Goal: Information Seeking & Learning: Learn about a topic

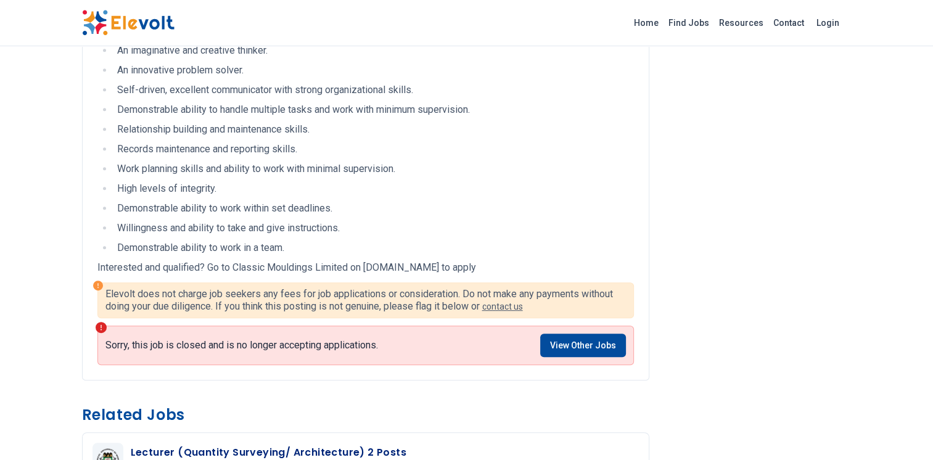
scroll to position [678, 0]
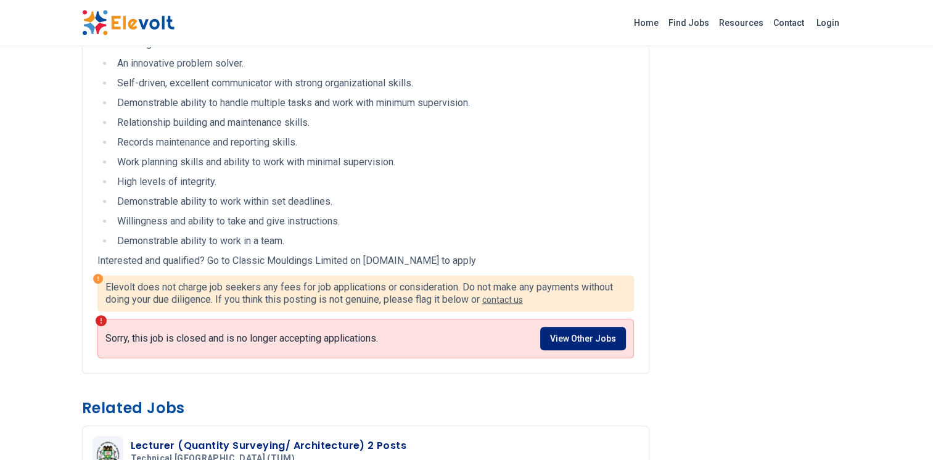
click at [572, 337] on link "View Other Jobs" at bounding box center [583, 338] width 86 height 23
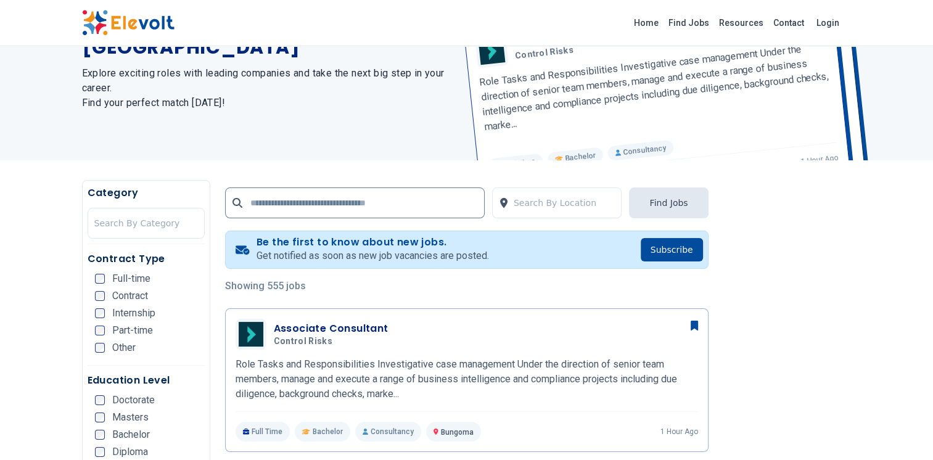
scroll to position [123, 0]
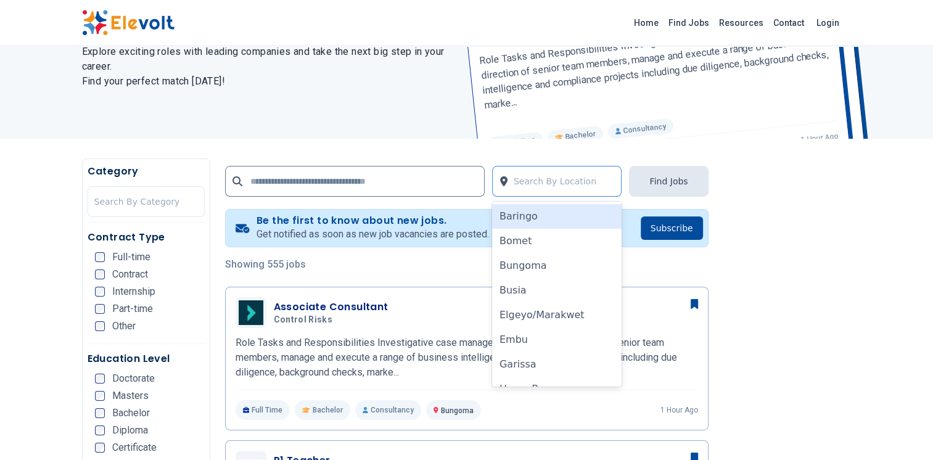
click at [519, 183] on div at bounding box center [565, 181] width 102 height 25
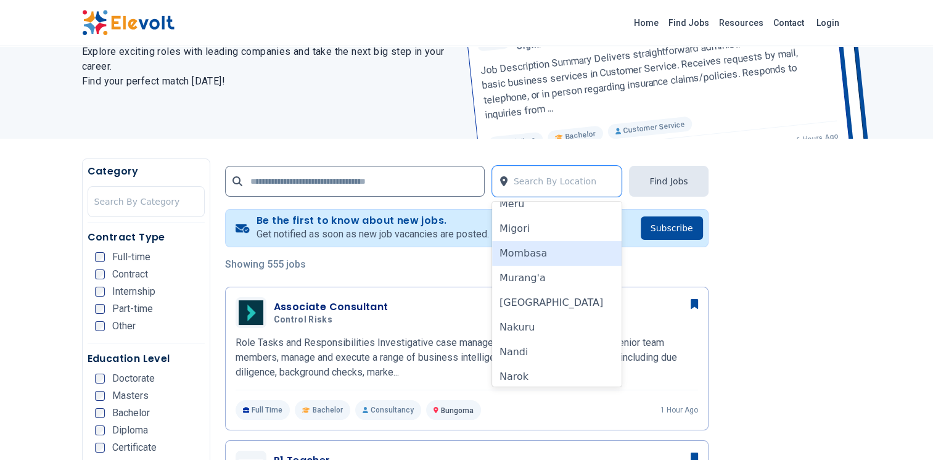
scroll to position [659, 0]
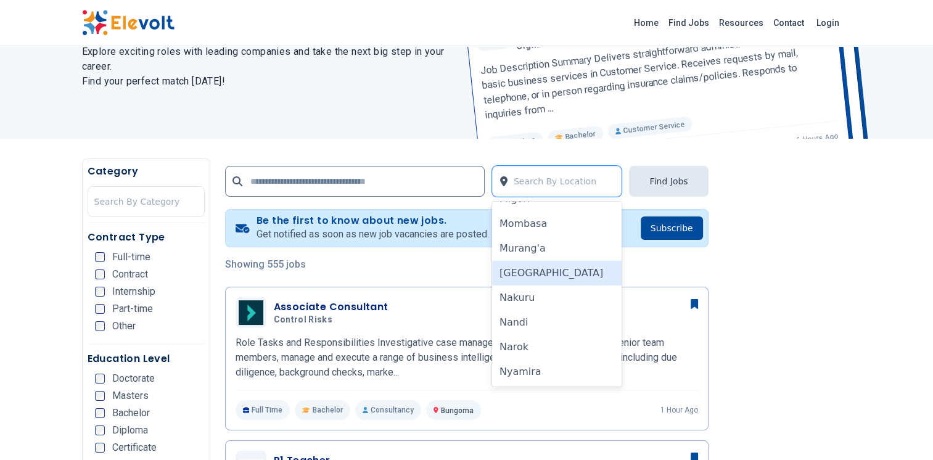
click at [516, 276] on div "Nairobi" at bounding box center [557, 273] width 130 height 25
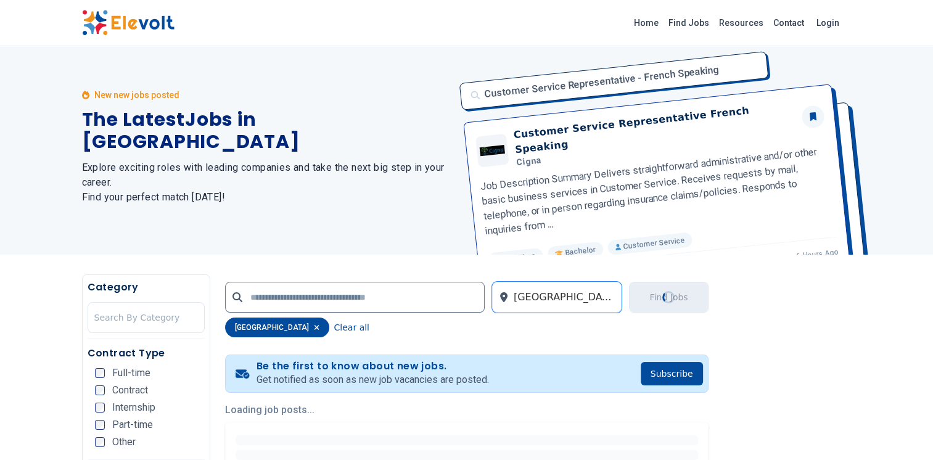
scroll to position [0, 0]
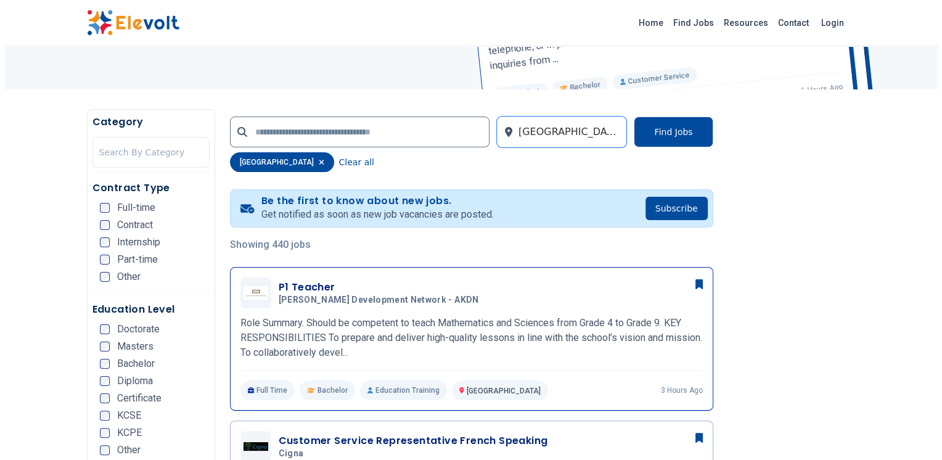
scroll to position [185, 0]
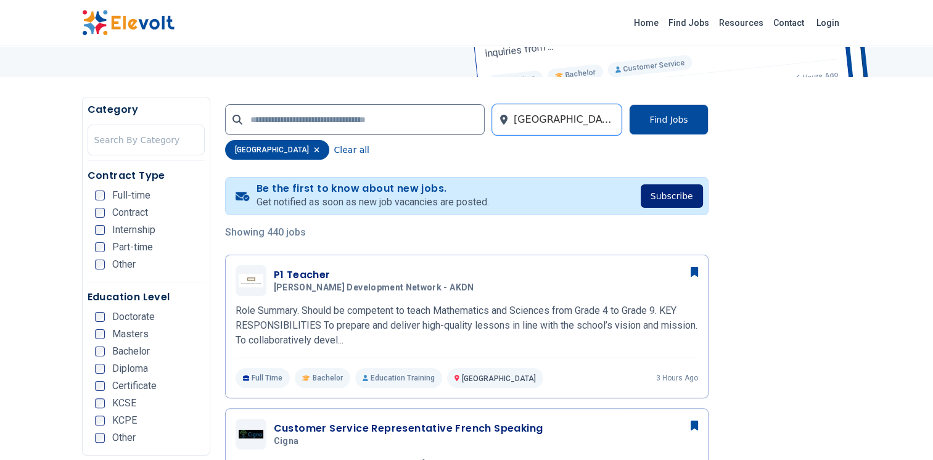
click at [678, 199] on button "Subscribe" at bounding box center [672, 195] width 62 height 23
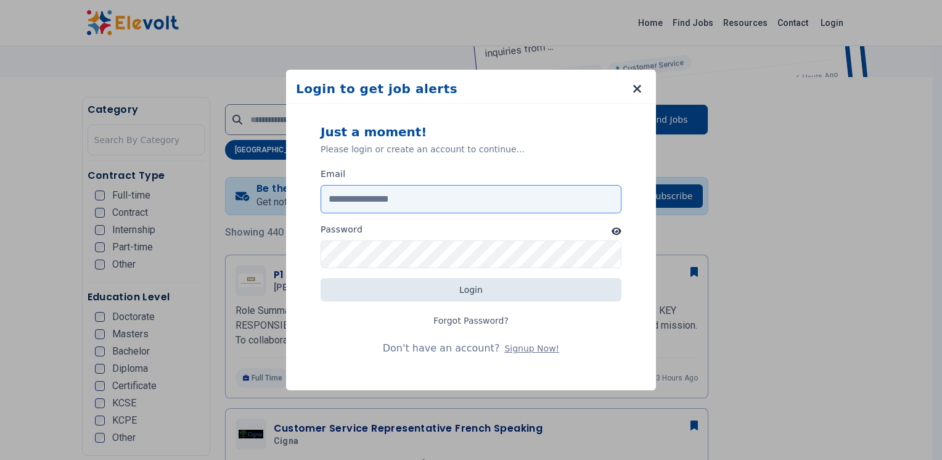
click at [390, 204] on input "Email" at bounding box center [471, 199] width 301 height 28
type input "**********"
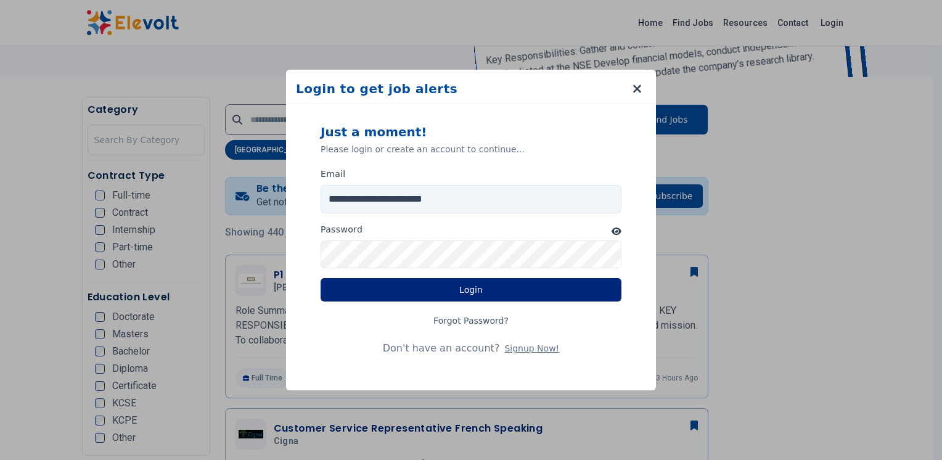
click at [446, 290] on button "Login" at bounding box center [471, 289] width 301 height 23
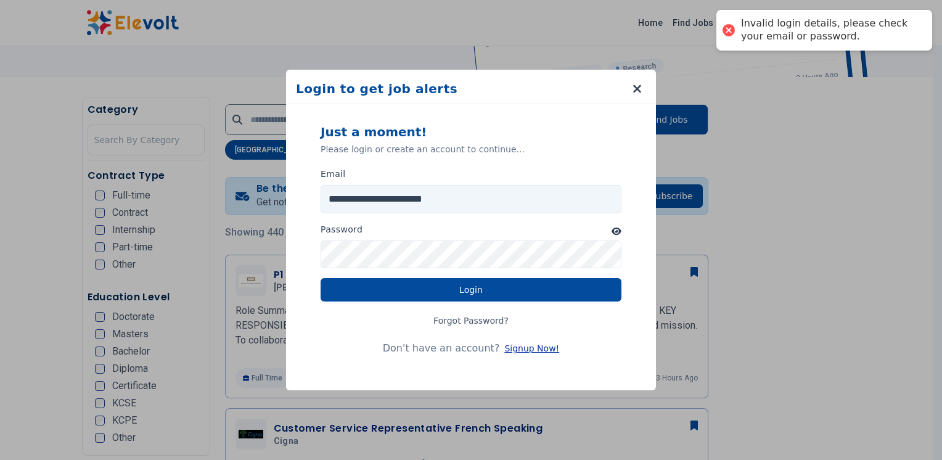
click at [516, 350] on button "Signup Now!" at bounding box center [531, 348] width 55 height 12
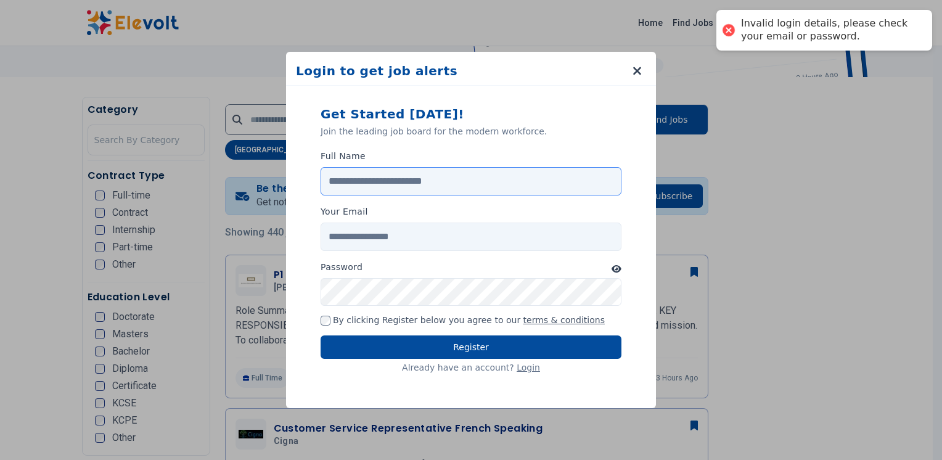
click at [412, 185] on input "Full Name" at bounding box center [471, 181] width 301 height 28
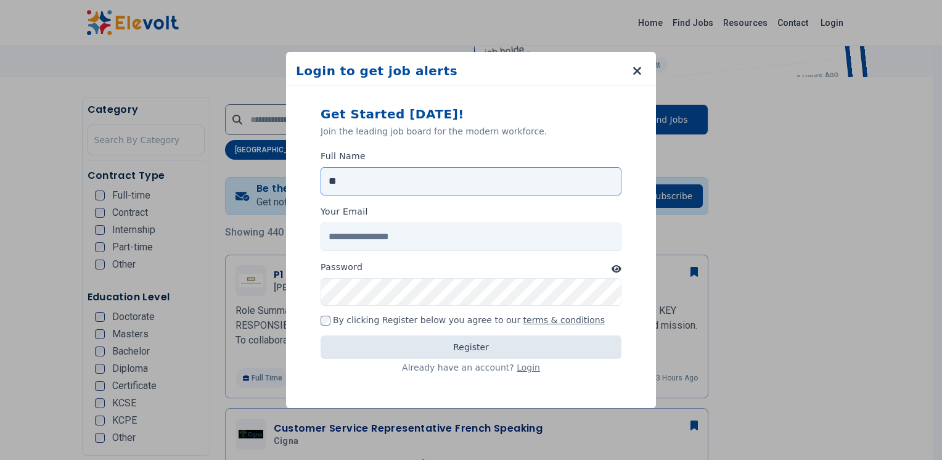
type input "**********"
click at [397, 239] on input "Your Email" at bounding box center [471, 237] width 301 height 28
click at [395, 231] on input "Your Email" at bounding box center [471, 237] width 301 height 28
click at [419, 233] on input "Your Email" at bounding box center [471, 237] width 301 height 28
click at [353, 234] on input "Your Email" at bounding box center [471, 237] width 301 height 28
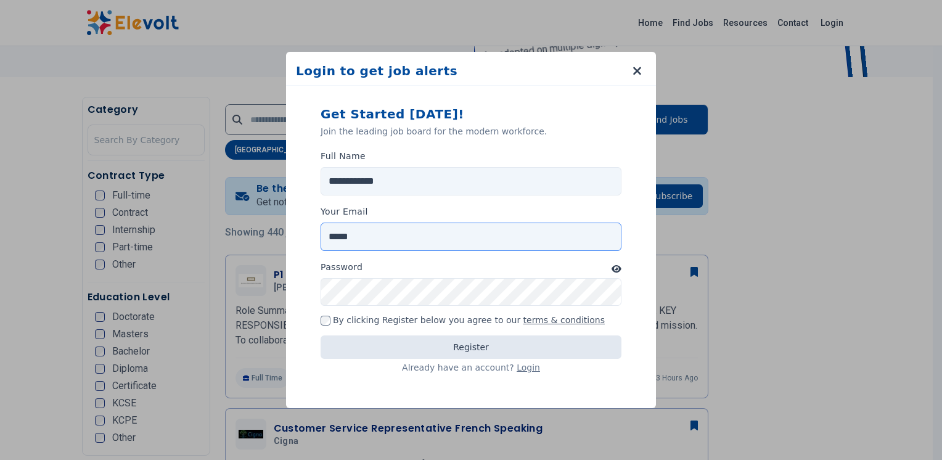
type input "**********"
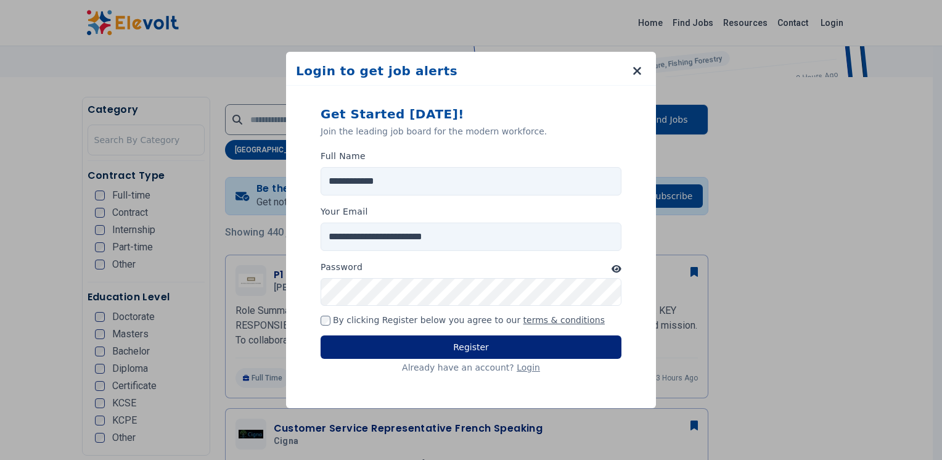
click at [430, 339] on button "Register" at bounding box center [471, 346] width 301 height 23
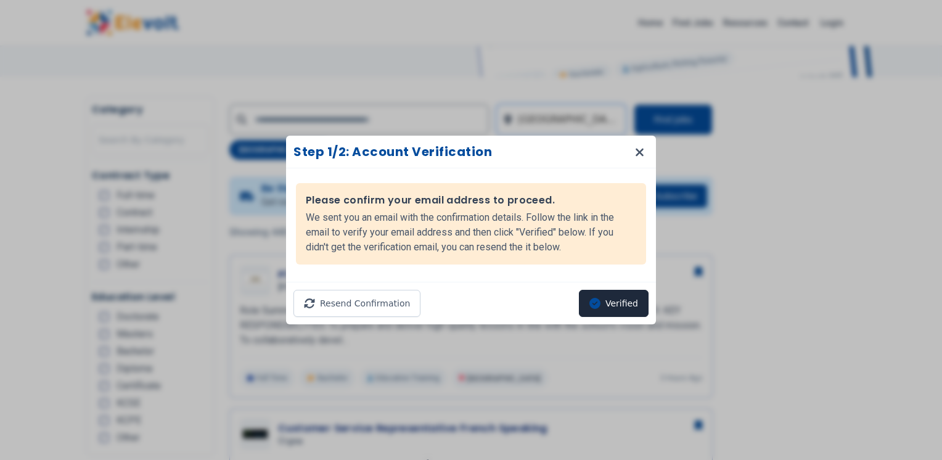
click at [610, 300] on button "Verified" at bounding box center [614, 303] width 70 height 27
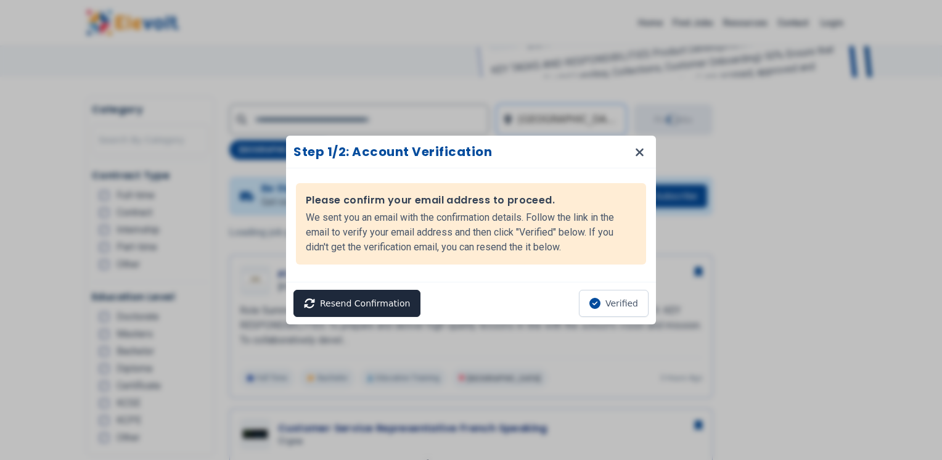
click at [377, 294] on button "Resend Confirmation" at bounding box center [357, 303] width 127 height 27
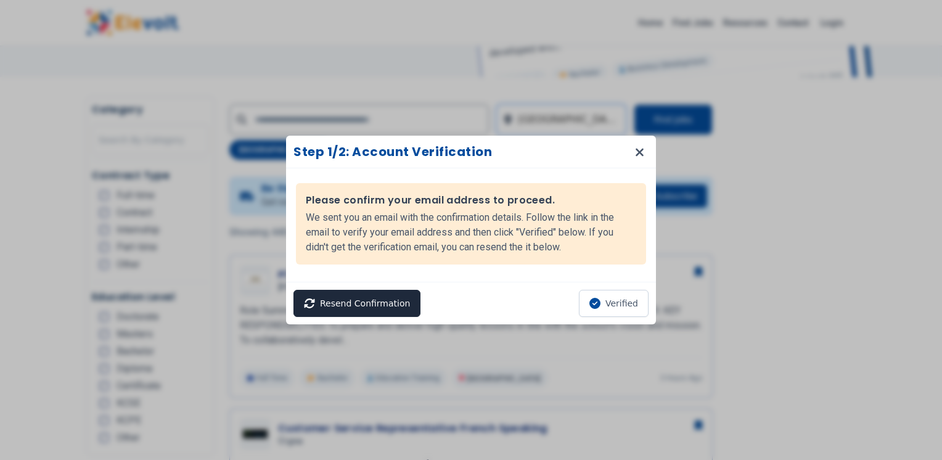
click at [368, 300] on button "Resend Confirmation" at bounding box center [357, 303] width 127 height 27
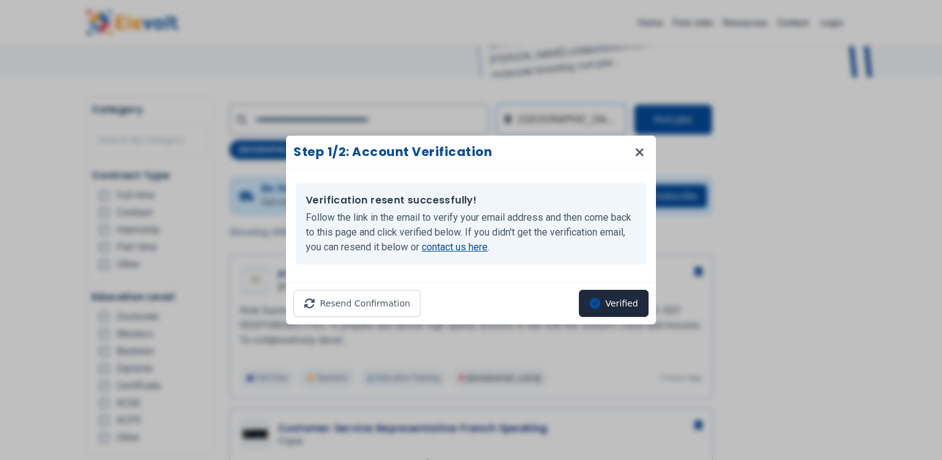
click at [612, 309] on button "Verified" at bounding box center [614, 303] width 70 height 27
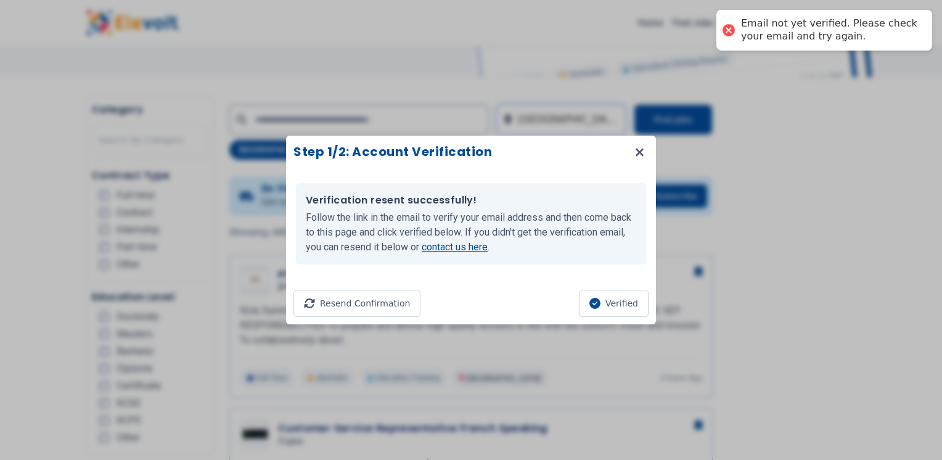
click at [451, 247] on link "contact us here" at bounding box center [455, 247] width 66 height 12
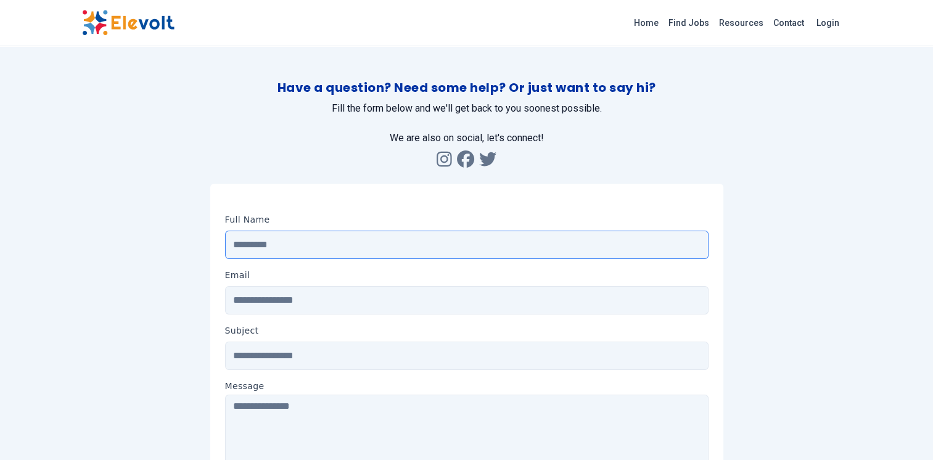
click at [357, 246] on input "Message" at bounding box center [466, 245] width 483 height 28
type input "**********"
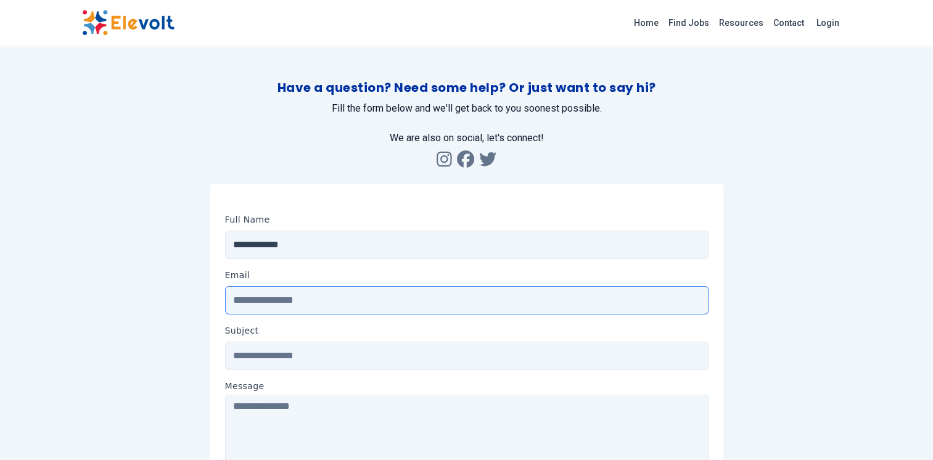
click at [326, 303] on input "Email" at bounding box center [466, 300] width 483 height 28
type input "**********"
click at [696, 23] on link "Find Jobs" at bounding box center [689, 23] width 51 height 20
click at [693, 23] on link "Find Jobs" at bounding box center [689, 23] width 51 height 20
click at [656, 22] on link "Home" at bounding box center [646, 23] width 35 height 20
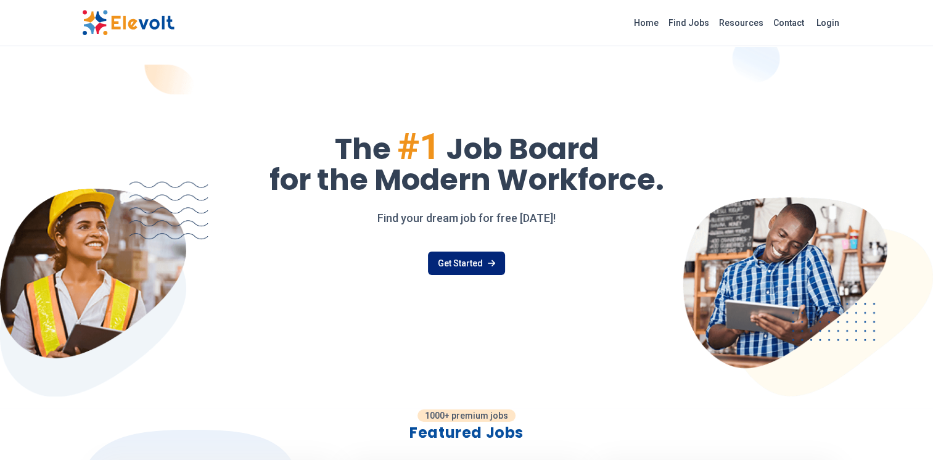
click at [479, 267] on link "Get Started" at bounding box center [466, 263] width 77 height 23
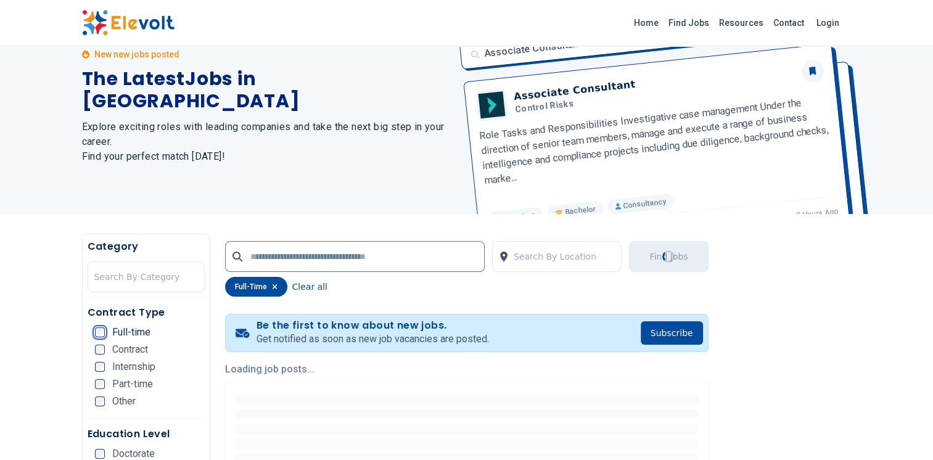
scroll to position [185, 0]
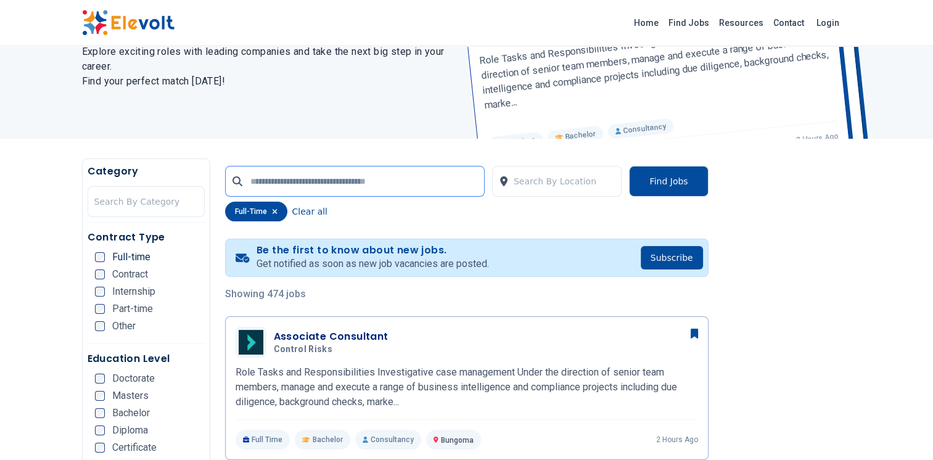
click at [350, 186] on input "text" at bounding box center [355, 181] width 260 height 31
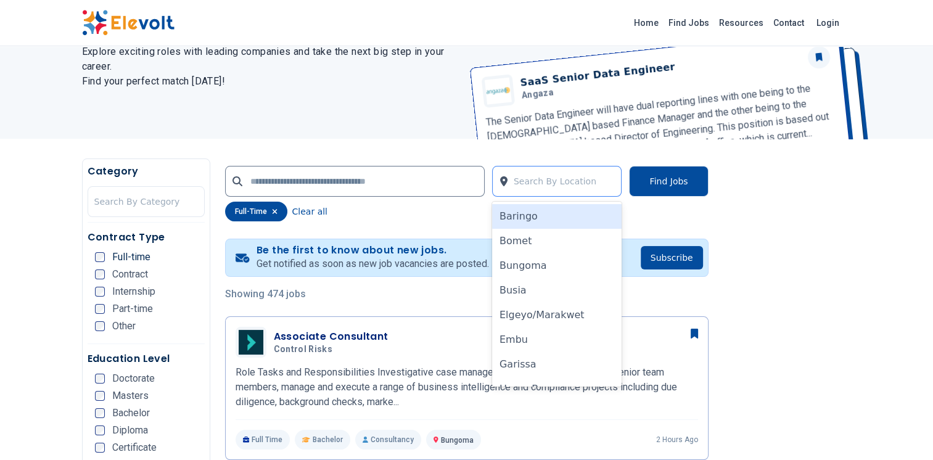
click at [540, 189] on div at bounding box center [565, 181] width 102 height 25
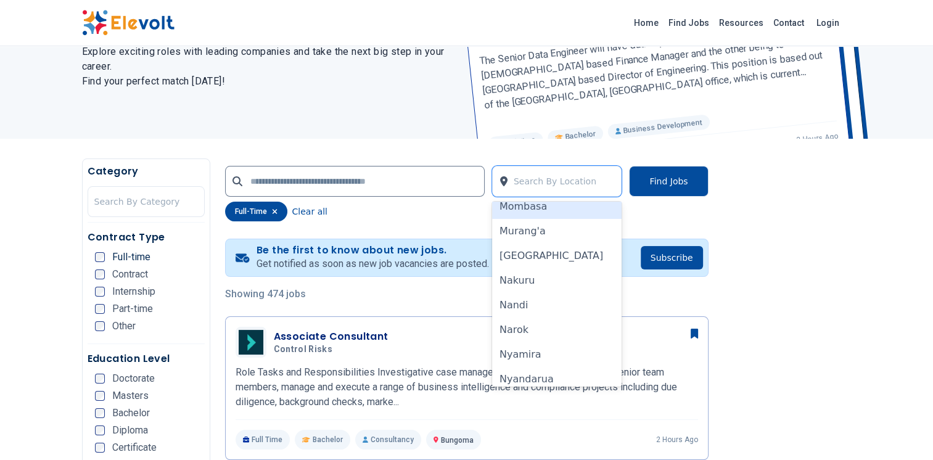
scroll to position [678, 0]
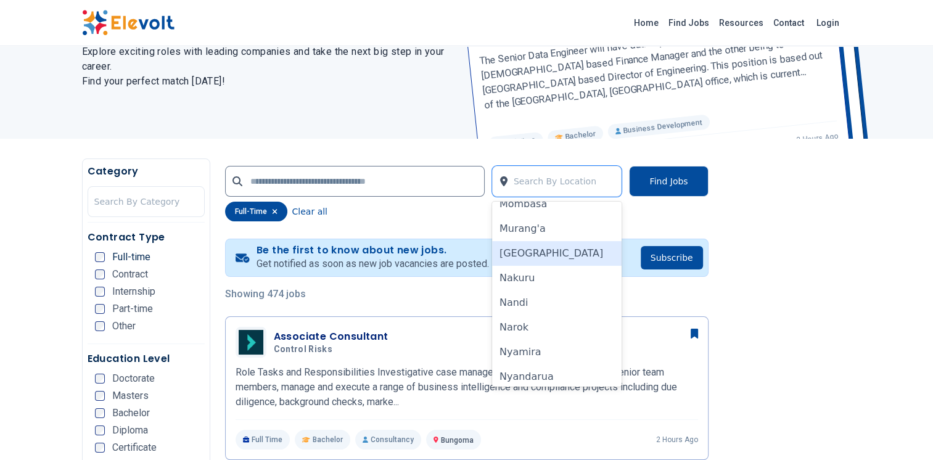
click at [514, 260] on div "Nairobi" at bounding box center [557, 253] width 130 height 25
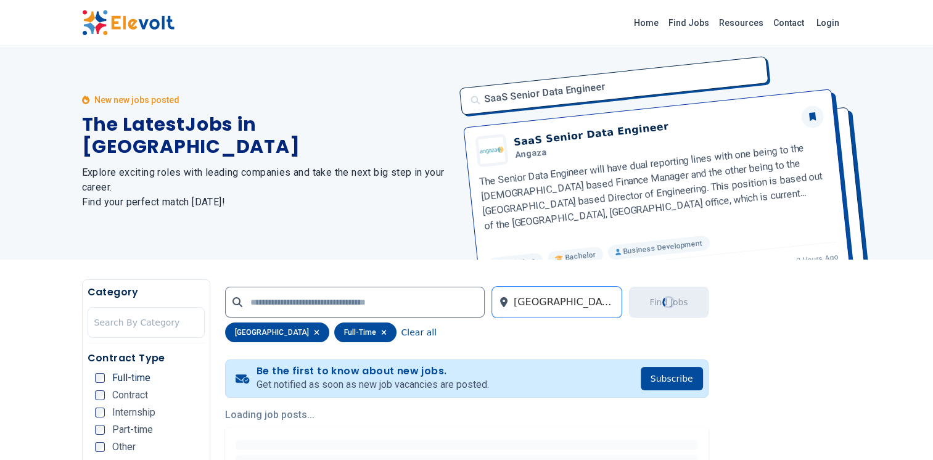
scroll to position [0, 0]
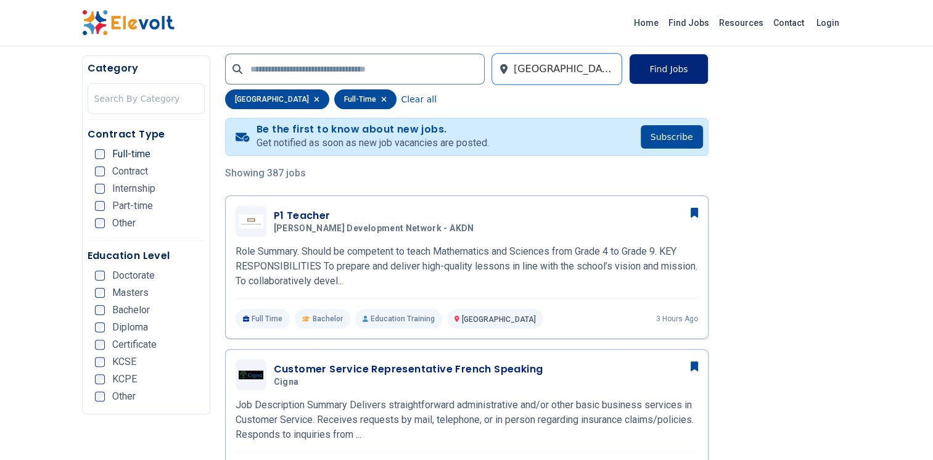
scroll to position [123, 0]
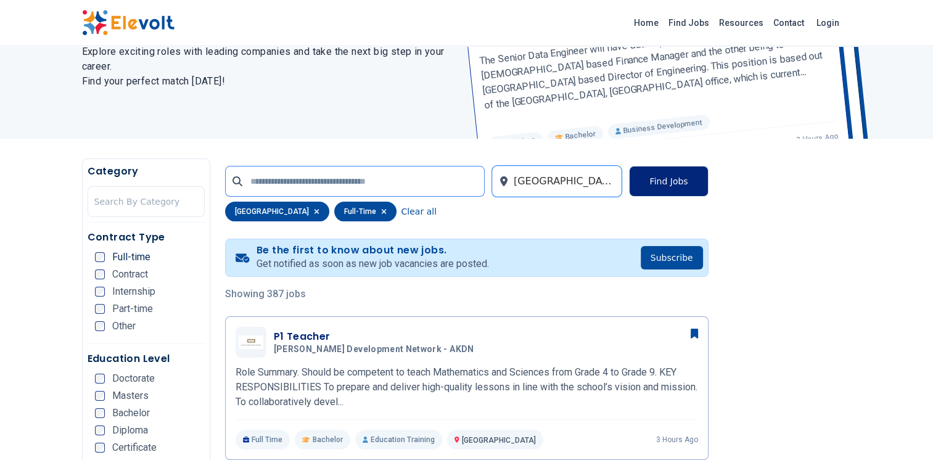
click at [409, 179] on input "text" at bounding box center [355, 181] width 260 height 31
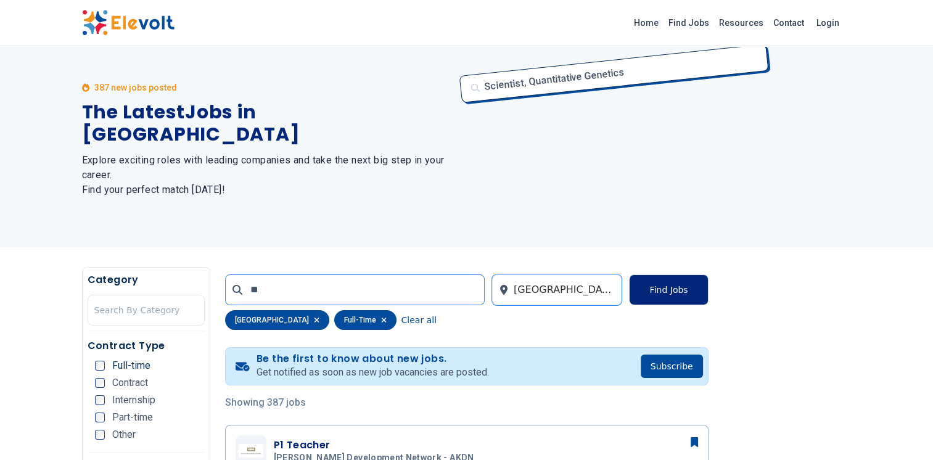
scroll to position [0, 0]
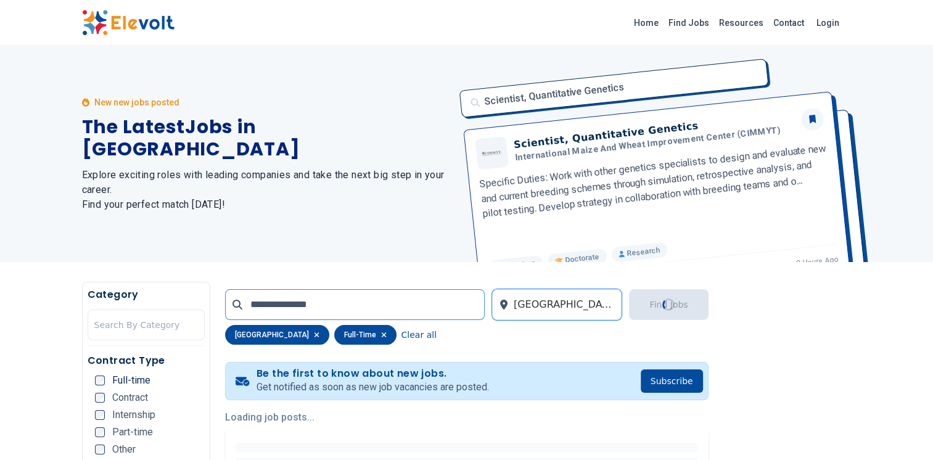
type input "**********"
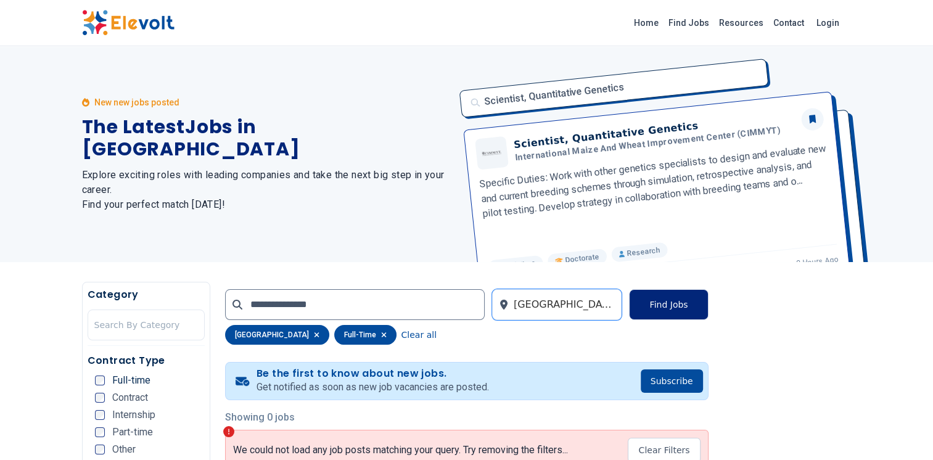
click at [683, 302] on button "Find Jobs" at bounding box center [668, 304] width 79 height 31
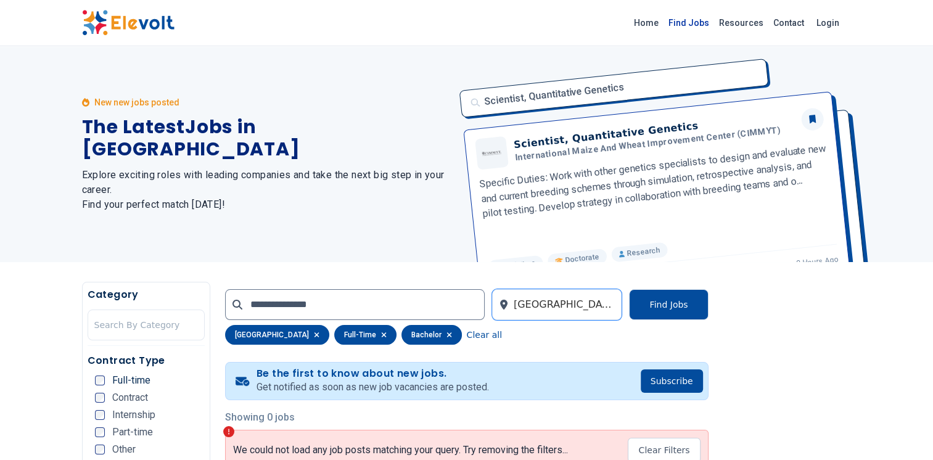
click at [691, 21] on link "Find Jobs" at bounding box center [689, 23] width 51 height 20
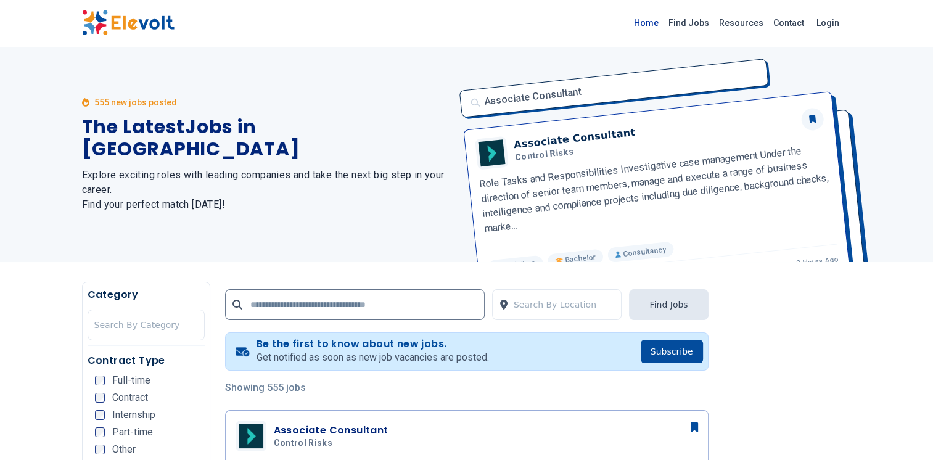
click at [656, 27] on link "Home" at bounding box center [646, 23] width 35 height 20
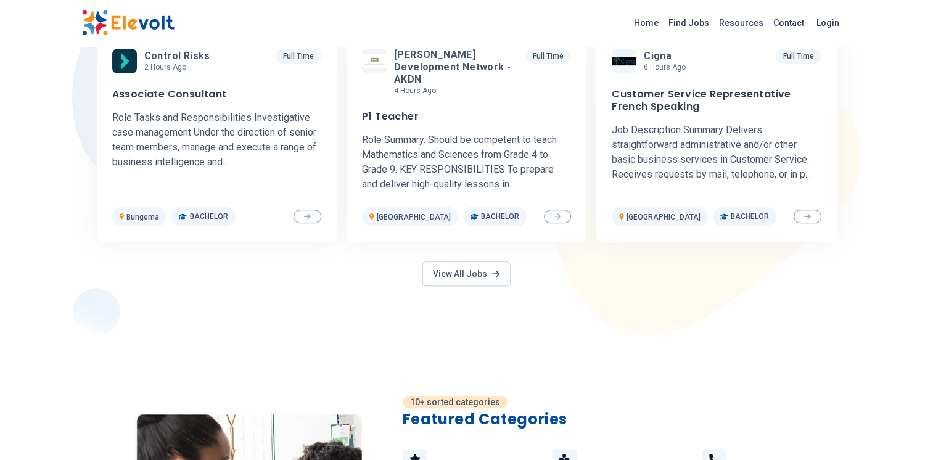
scroll to position [432, 0]
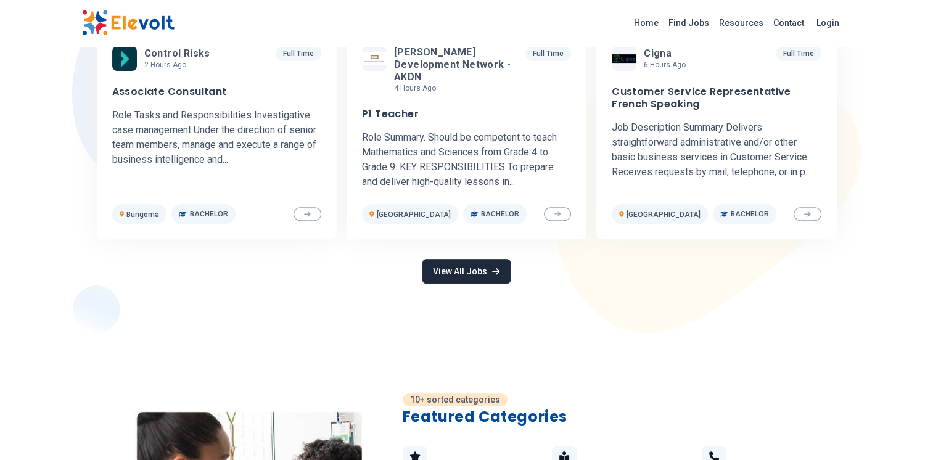
click at [474, 259] on link "View All Jobs" at bounding box center [466, 271] width 88 height 25
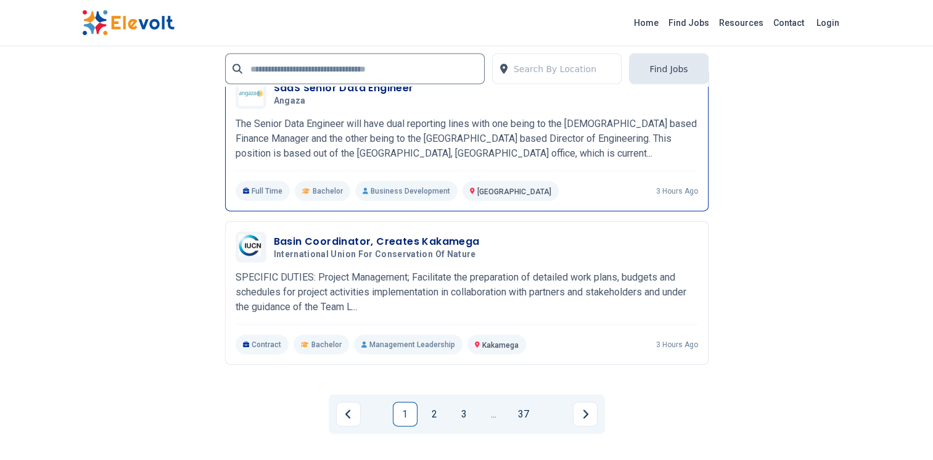
scroll to position [2775, 0]
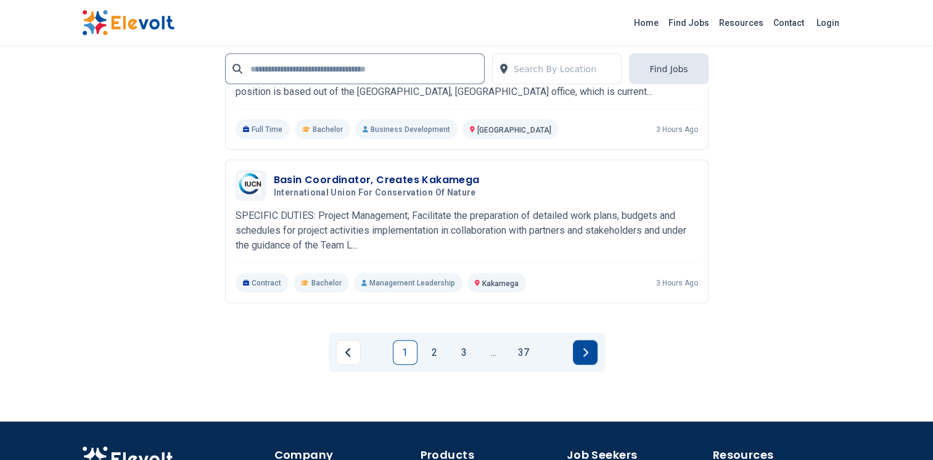
click at [587, 351] on icon "Next page" at bounding box center [585, 353] width 6 height 10
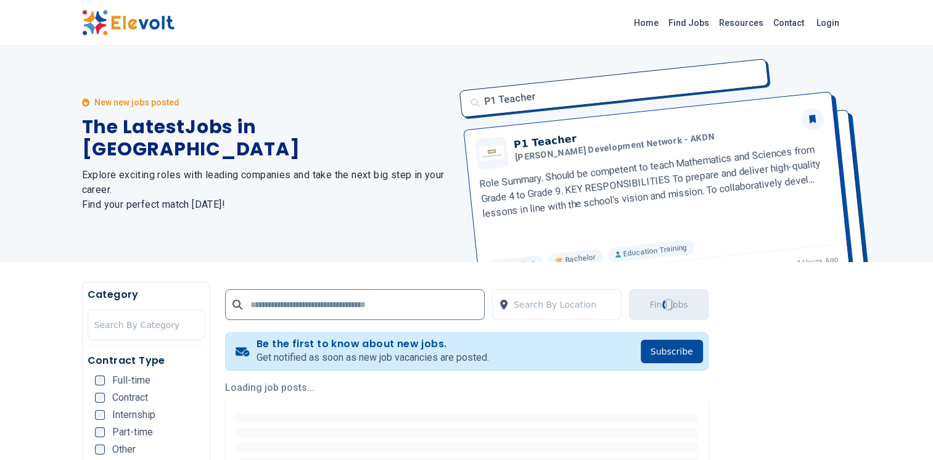
scroll to position [62, 0]
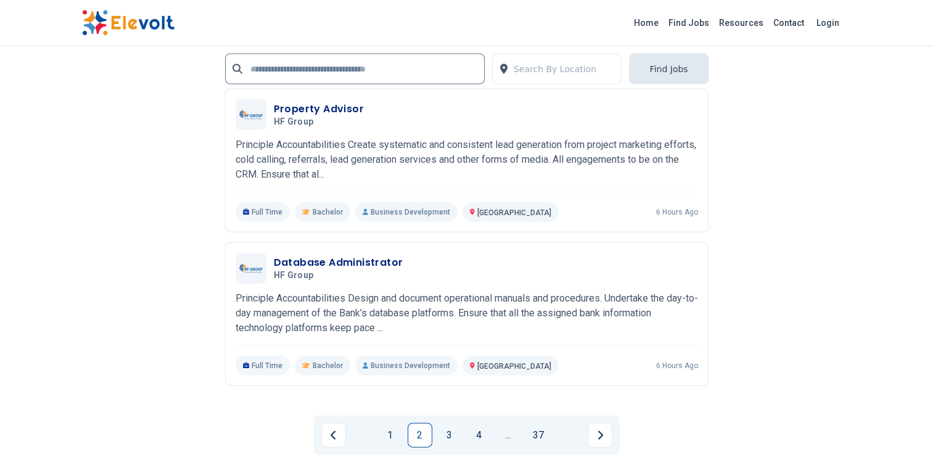
scroll to position [2713, 0]
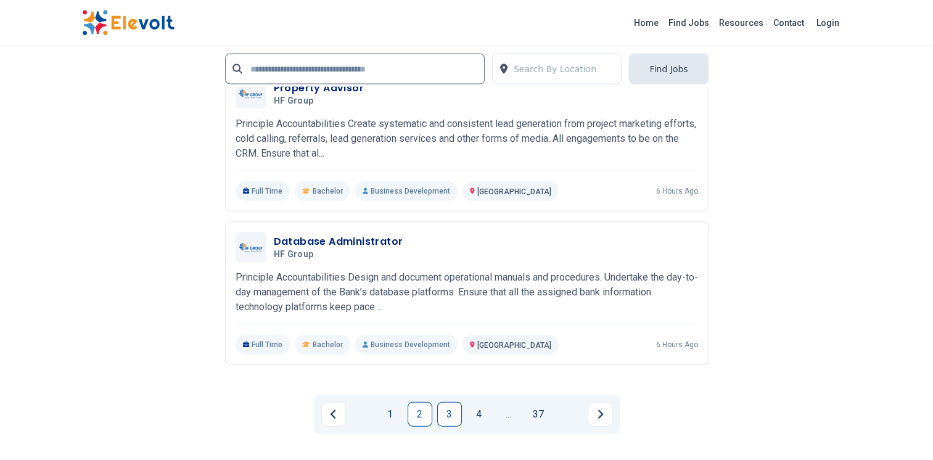
click at [440, 416] on link "3" at bounding box center [449, 414] width 25 height 25
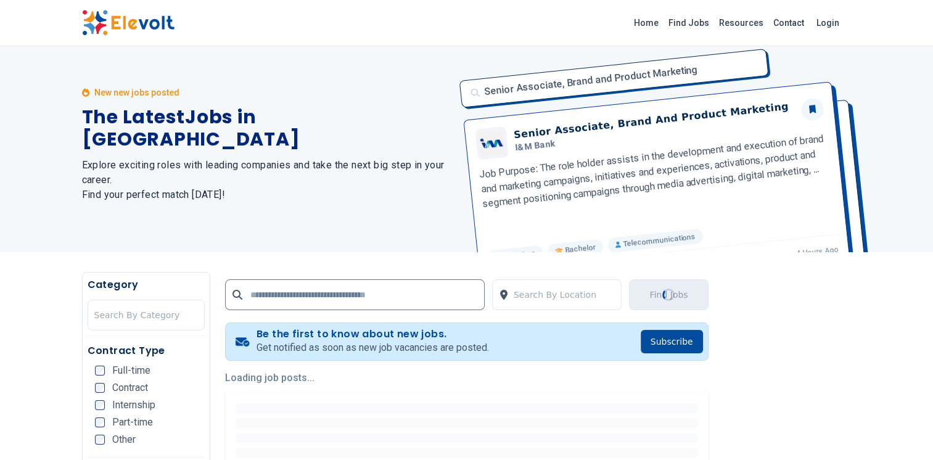
scroll to position [0, 0]
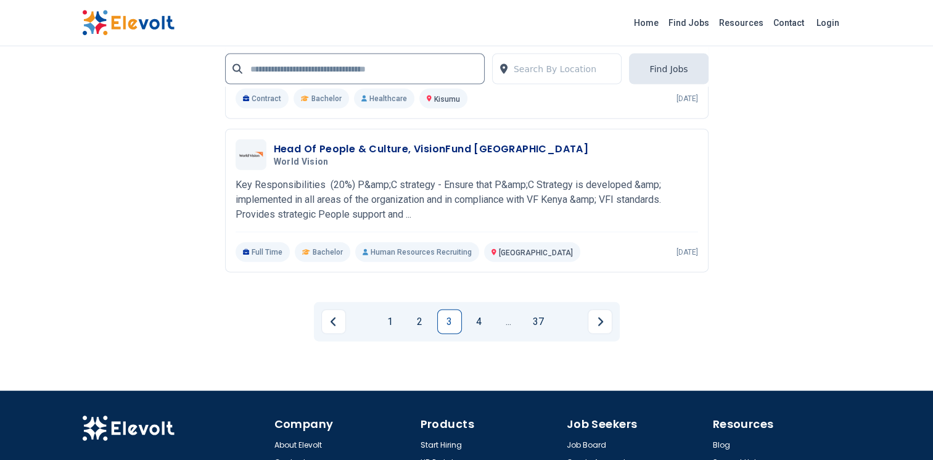
scroll to position [2837, 0]
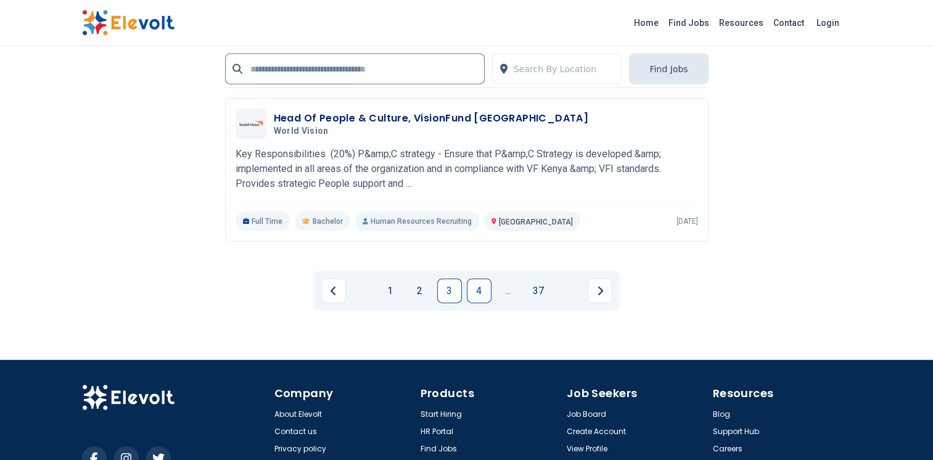
click at [476, 273] on div "1 2 3 4 ... 37" at bounding box center [467, 290] width 306 height 39
click at [476, 286] on link "4" at bounding box center [479, 291] width 25 height 25
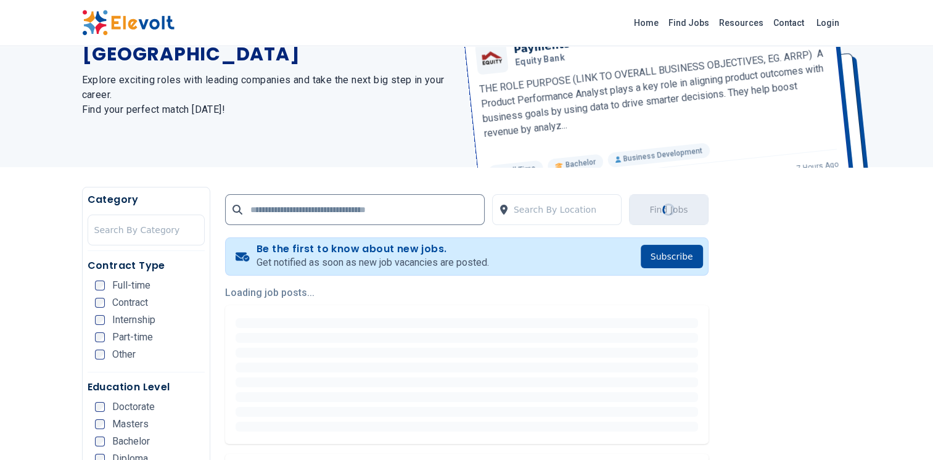
scroll to position [0, 0]
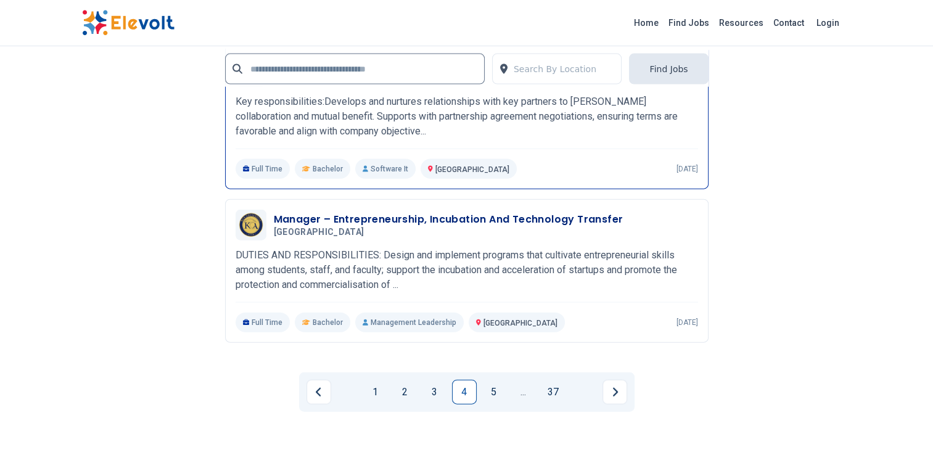
scroll to position [2775, 0]
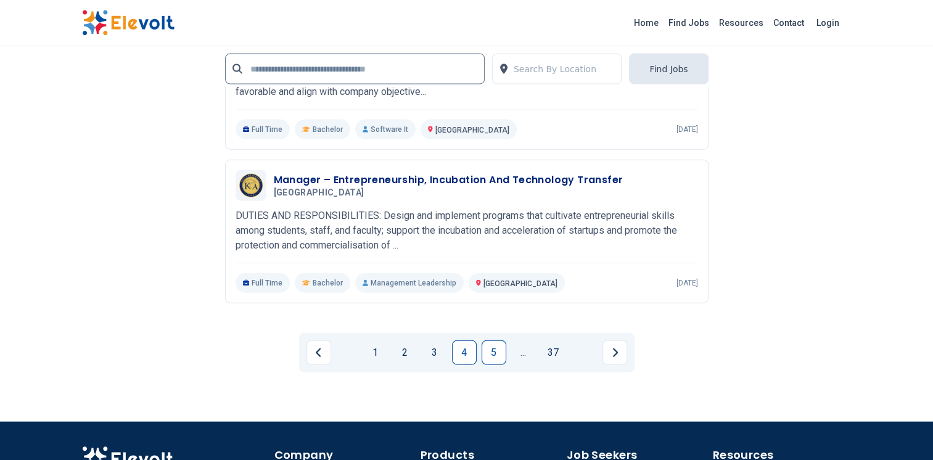
click at [488, 349] on link "5" at bounding box center [494, 352] width 25 height 25
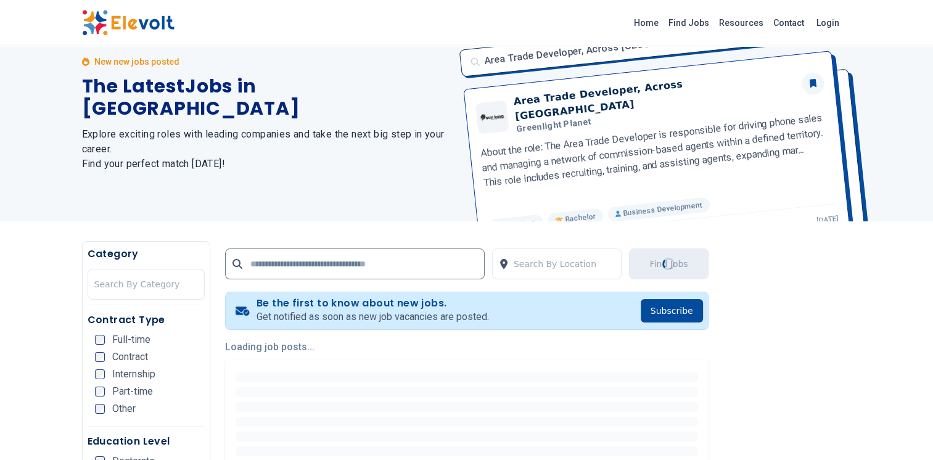
scroll to position [0, 0]
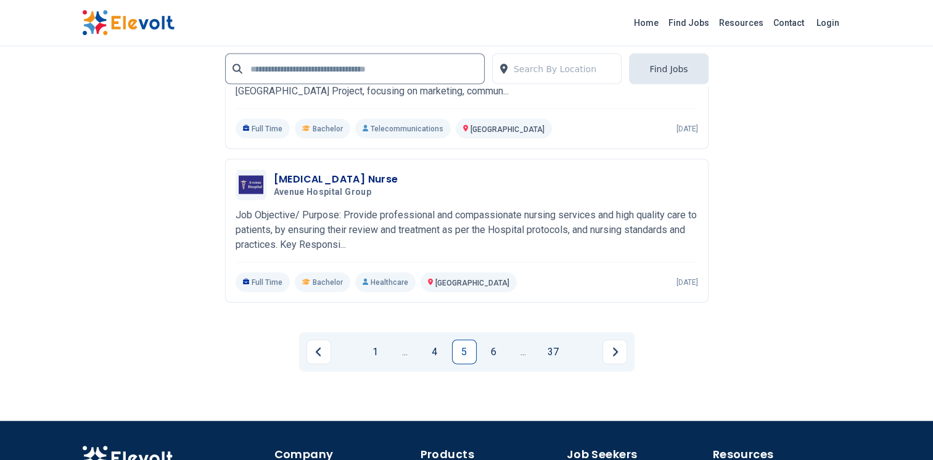
scroll to position [2713, 0]
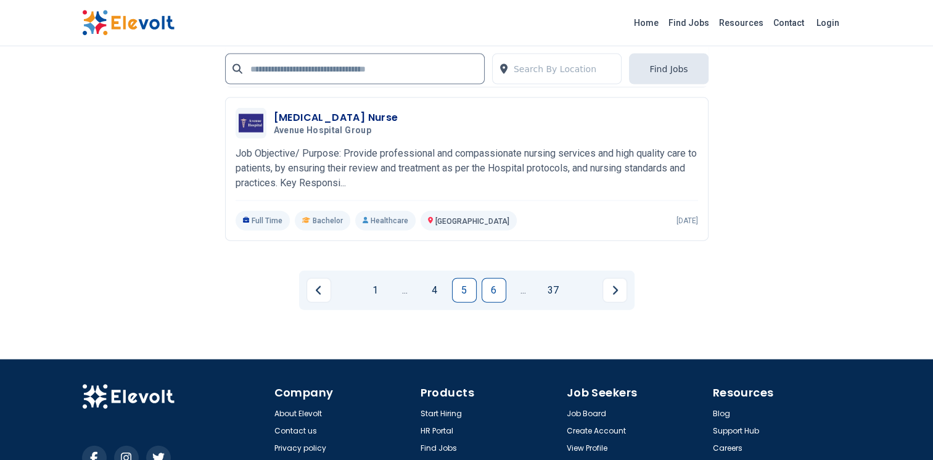
click at [497, 303] on link "6" at bounding box center [494, 290] width 25 height 25
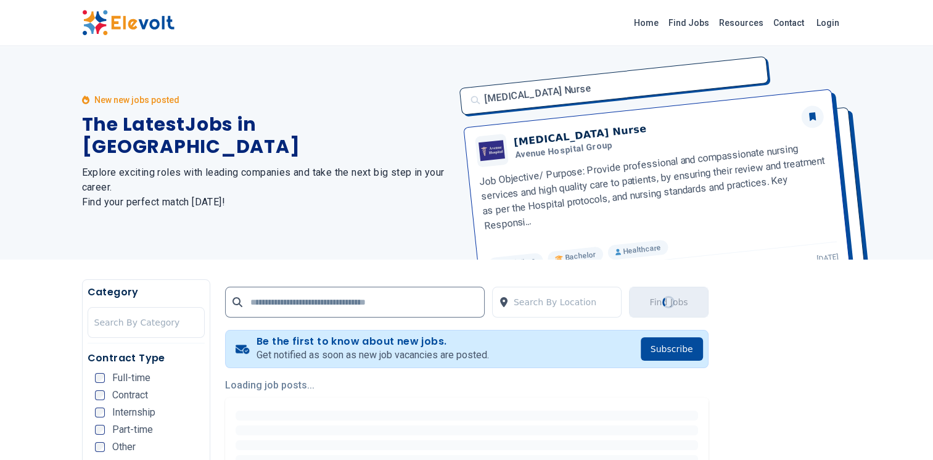
scroll to position [0, 0]
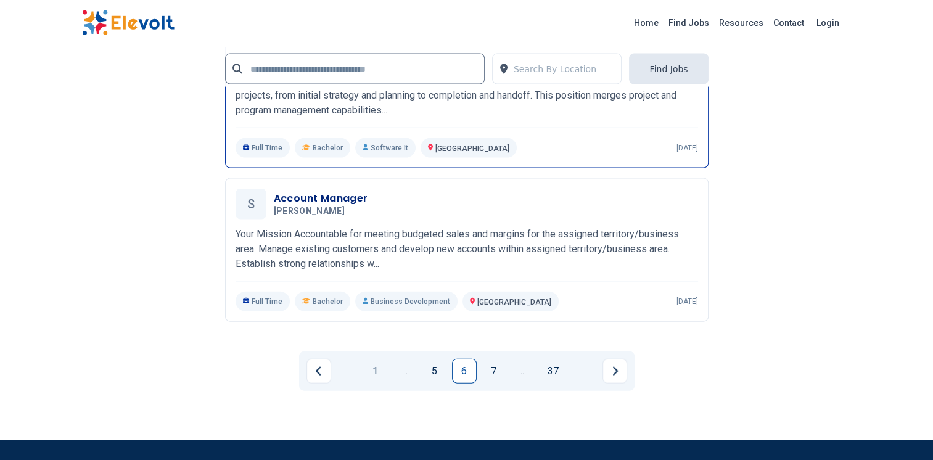
scroll to position [2652, 0]
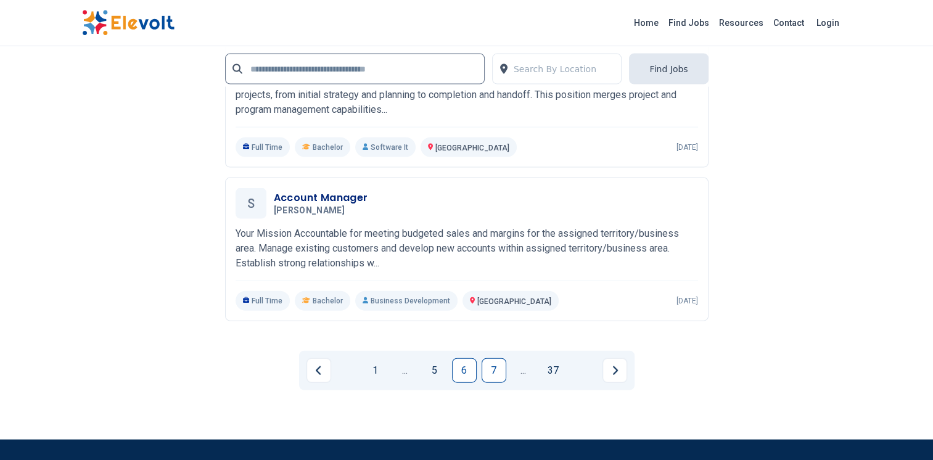
click at [497, 363] on link "7" at bounding box center [494, 370] width 25 height 25
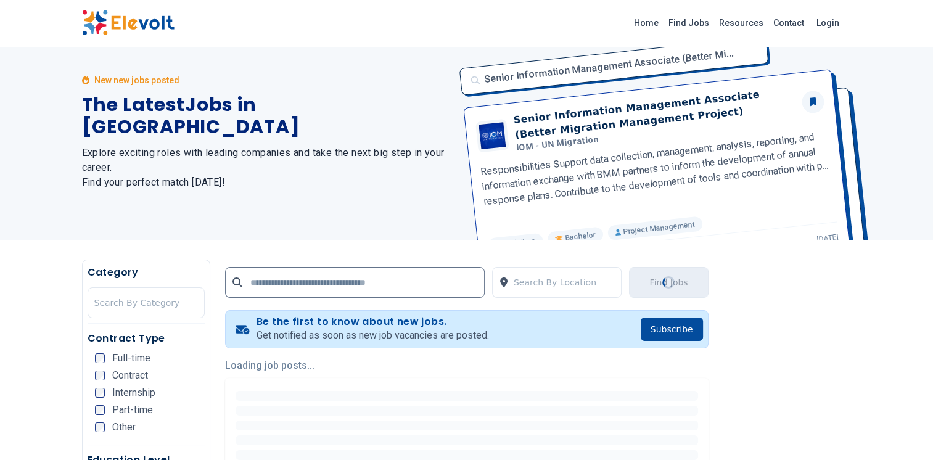
scroll to position [0, 0]
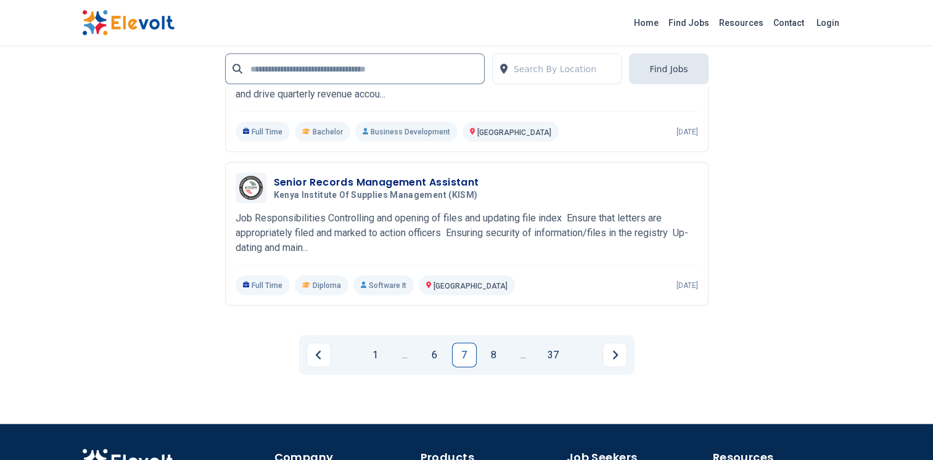
scroll to position [2652, 0]
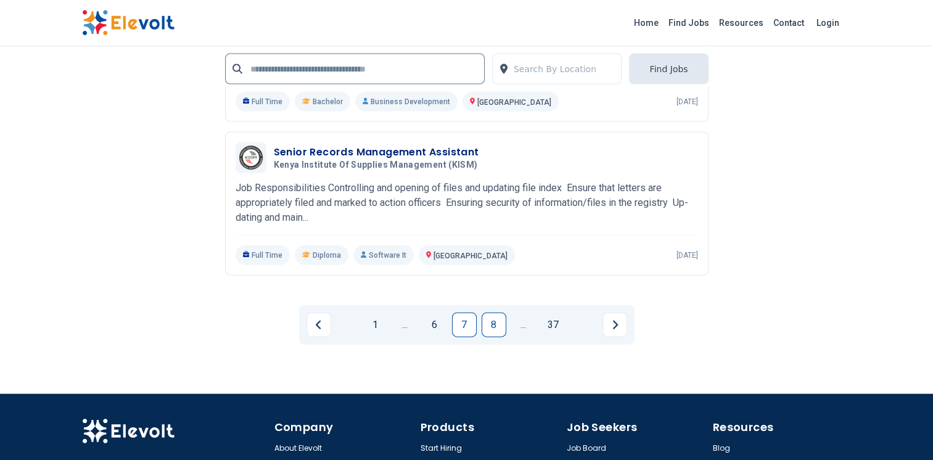
click at [493, 337] on link "8" at bounding box center [494, 325] width 25 height 25
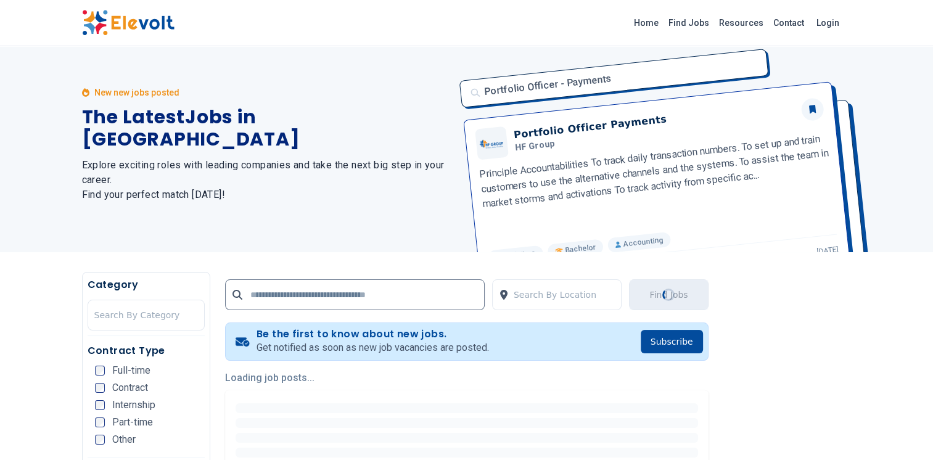
scroll to position [0, 0]
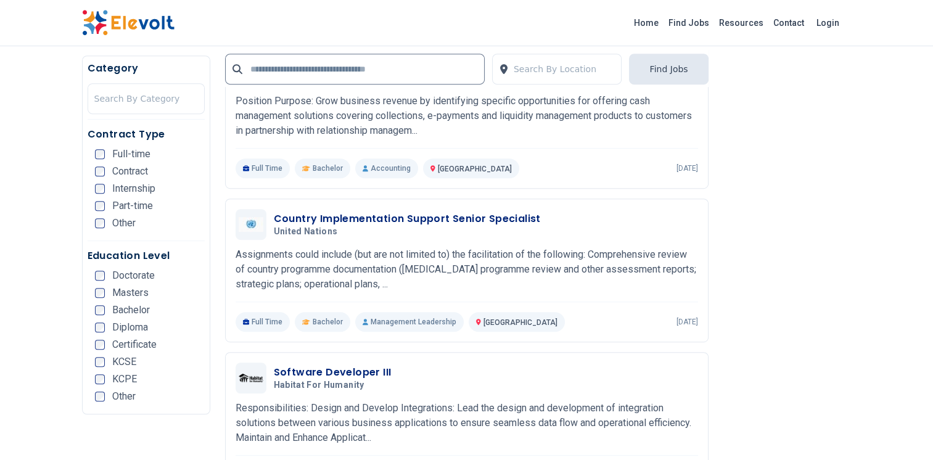
scroll to position [678, 0]
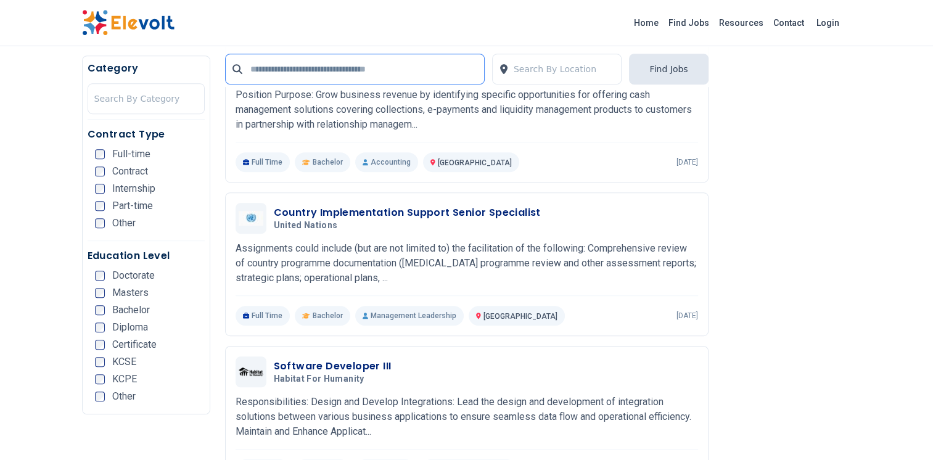
click at [319, 71] on input "text" at bounding box center [355, 69] width 260 height 31
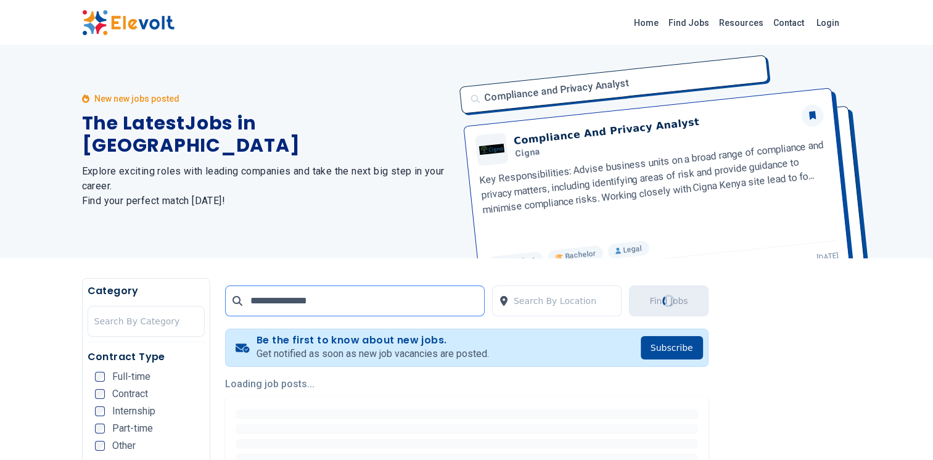
scroll to position [0, 0]
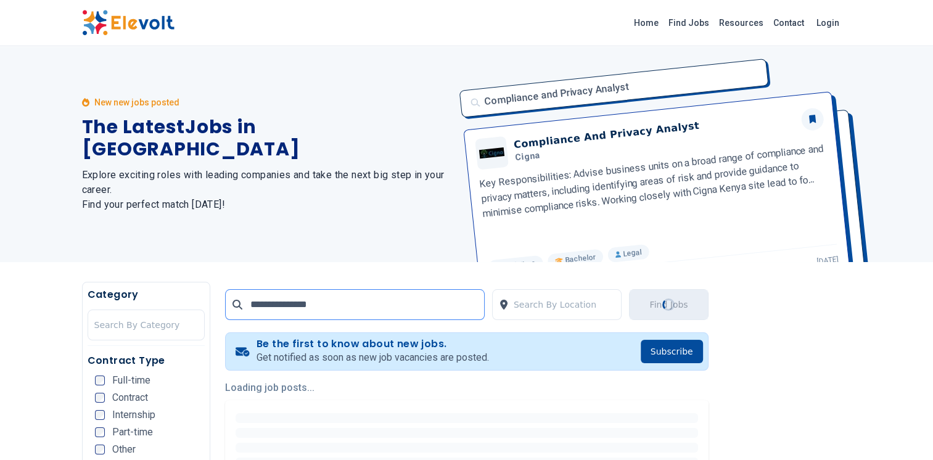
click at [322, 307] on input "**********" at bounding box center [355, 304] width 260 height 31
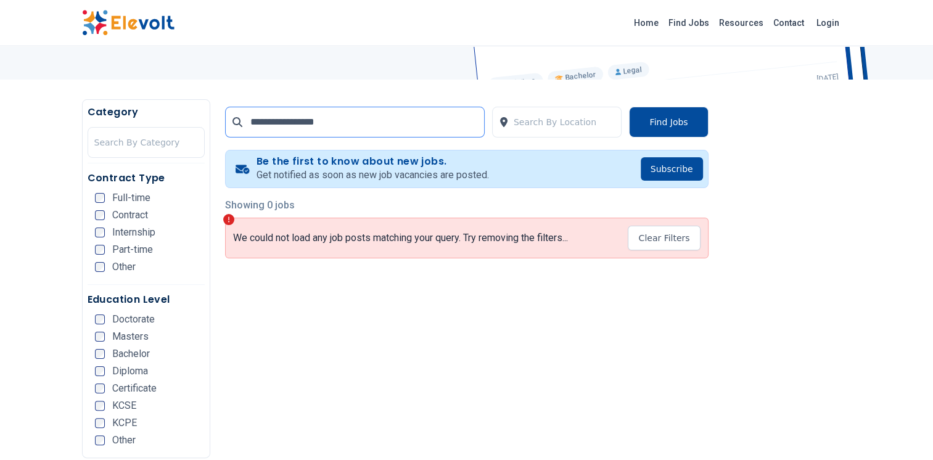
scroll to position [185, 0]
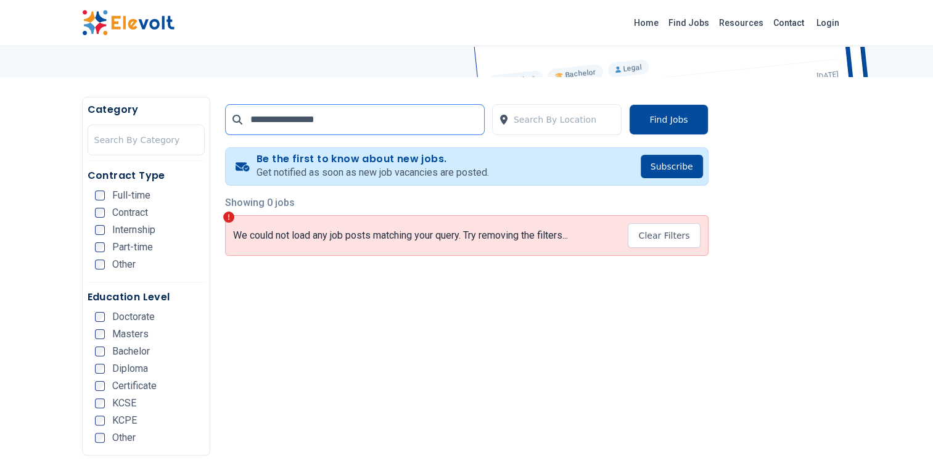
drag, startPoint x: 332, startPoint y: 119, endPoint x: 182, endPoint y: 119, distance: 150.5
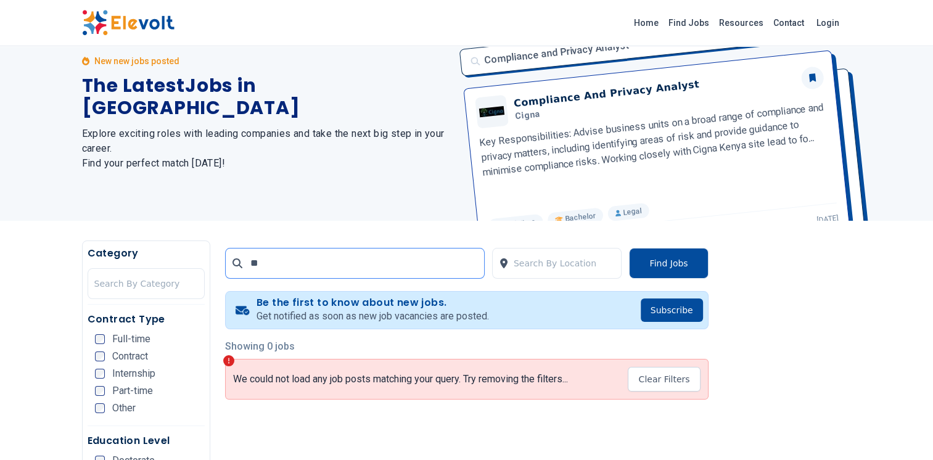
scroll to position [0, 0]
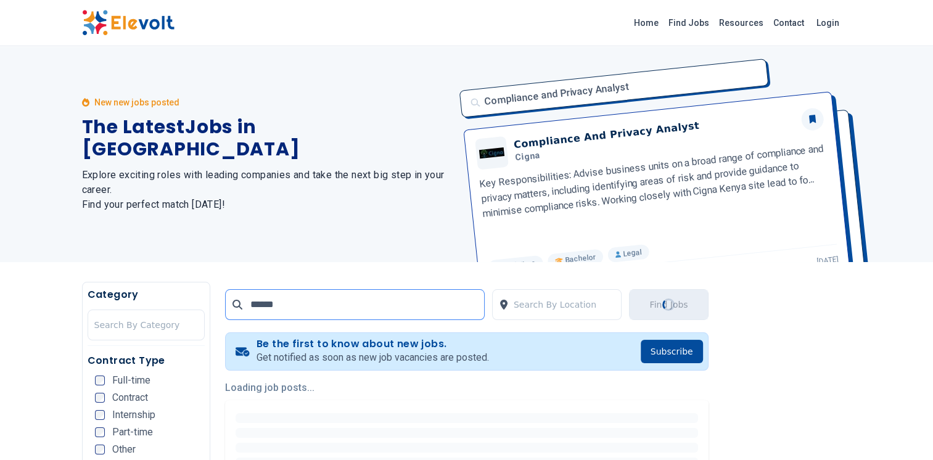
type input "******"
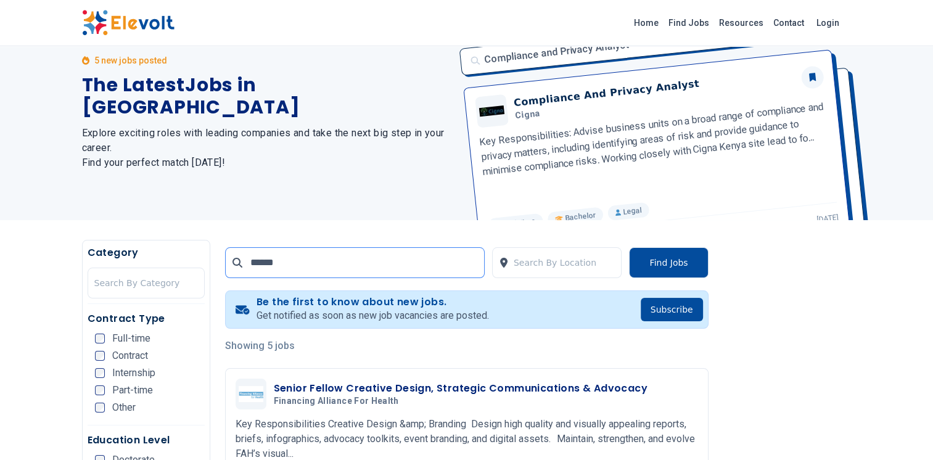
scroll to position [62, 0]
